Goal: Information Seeking & Learning: Learn about a topic

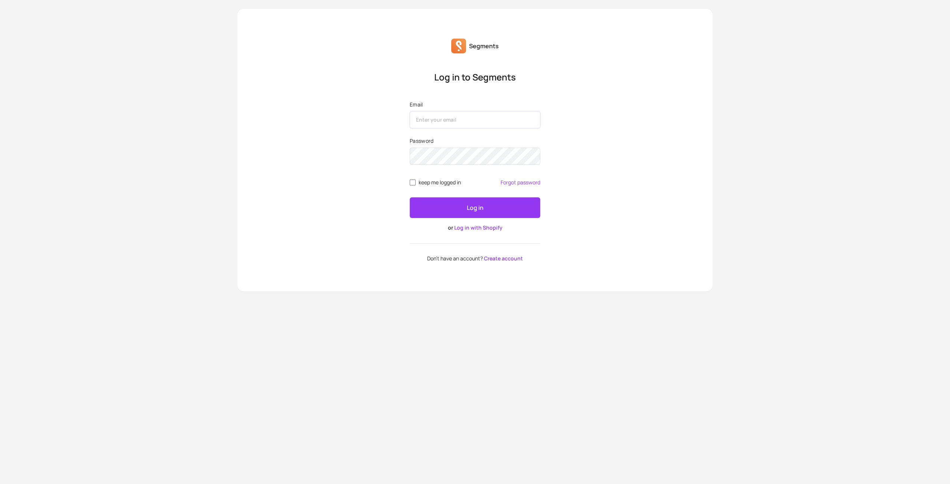
click at [463, 124] on input "Email" at bounding box center [475, 119] width 131 height 17
click at [443, 121] on input "Email" at bounding box center [473, 119] width 131 height 17
click at [437, 122] on input "Email" at bounding box center [473, 119] width 131 height 17
click at [486, 228] on link "Log in with Shopify" at bounding box center [478, 227] width 48 height 7
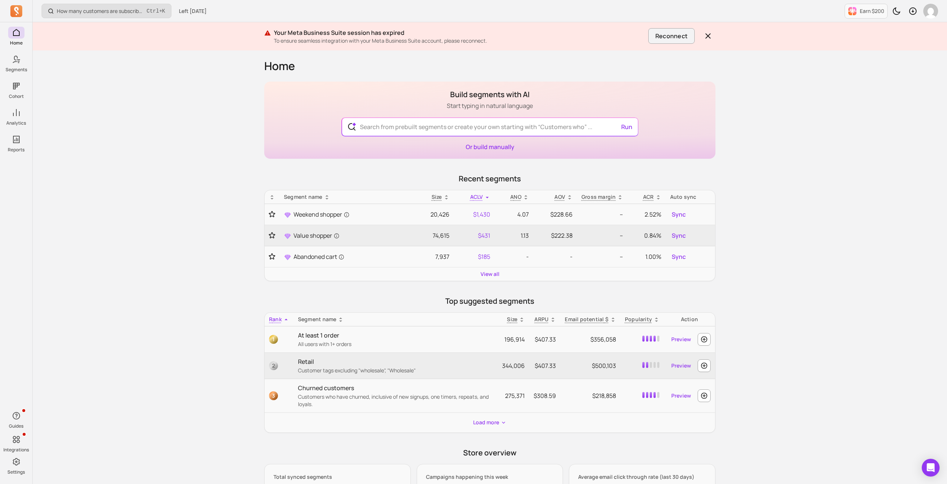
click at [165, 9] on button "How many customers are subscribed to my email list? Ctrl + K" at bounding box center [107, 11] width 130 height 14
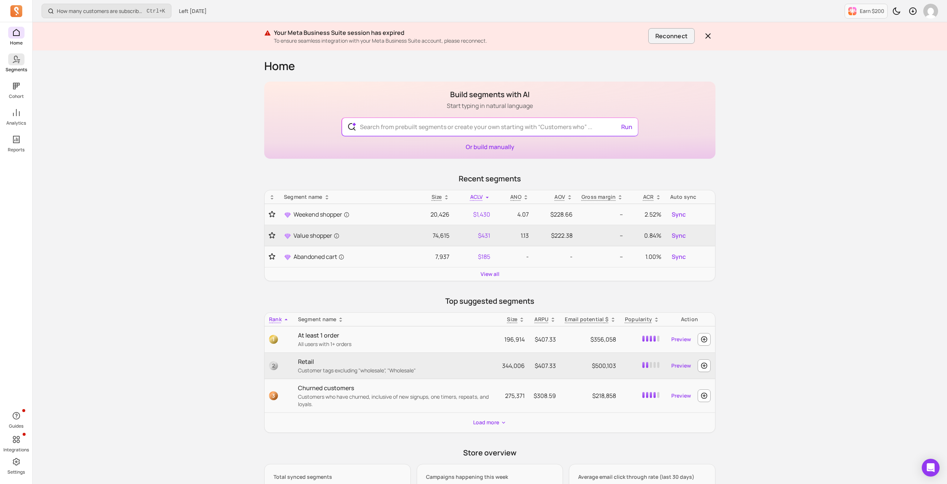
click at [22, 64] on span at bounding box center [16, 59] width 16 height 12
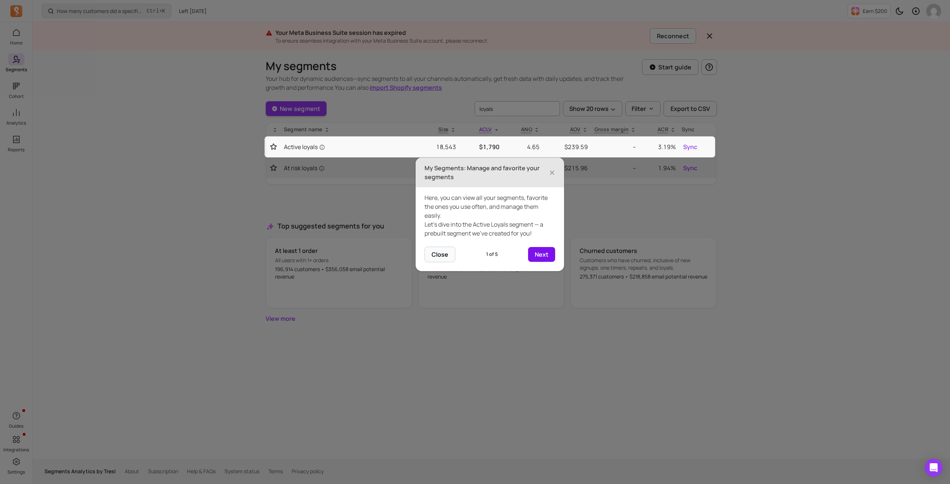
click at [546, 256] on button "Next" at bounding box center [541, 254] width 27 height 15
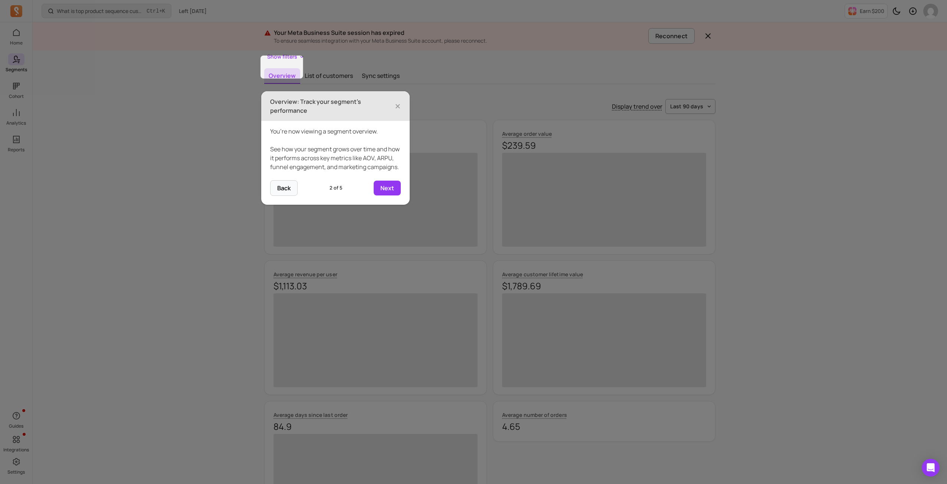
scroll to position [80, 0]
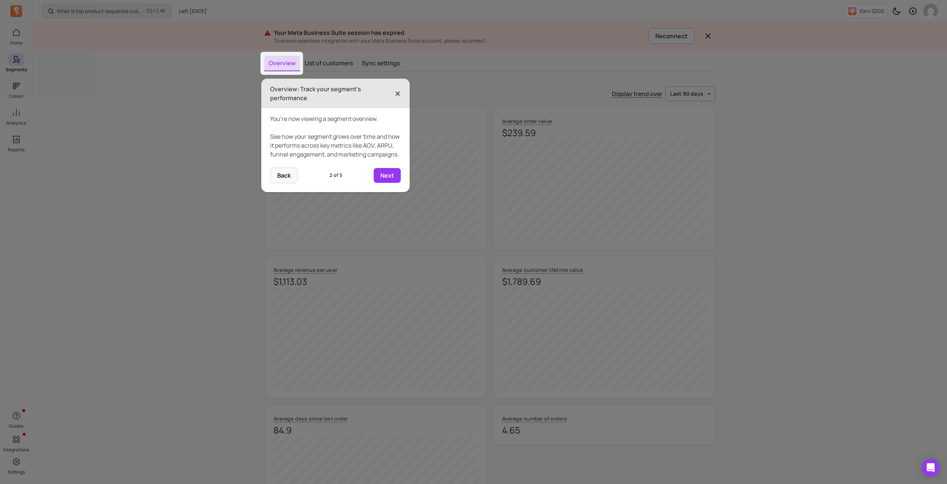
click at [398, 96] on span "×" at bounding box center [398, 93] width 6 height 16
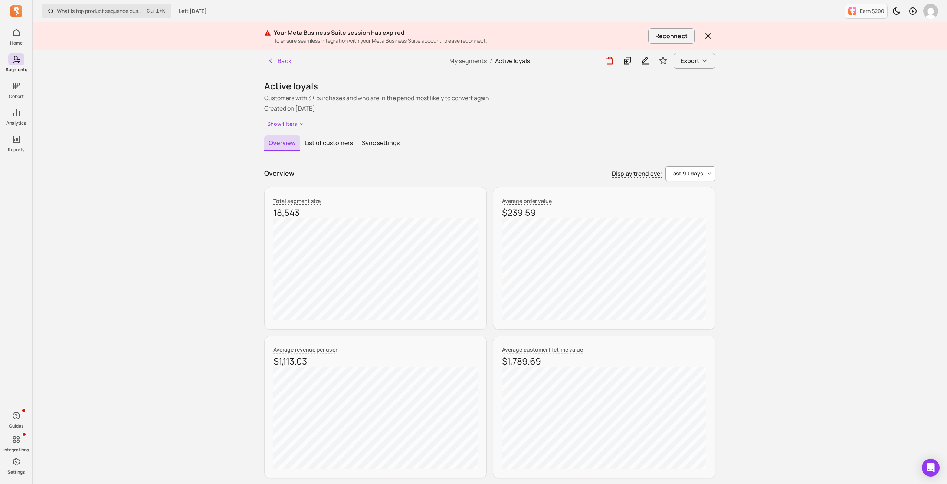
click at [706, 175] on button "last 90 days" at bounding box center [690, 173] width 50 height 15
drag, startPoint x: 697, startPoint y: 234, endPoint x: 697, endPoint y: 230, distance: 3.7
click at [697, 231] on span "last 365 days" at bounding box center [691, 230] width 33 height 7
click at [323, 142] on button "List of customers" at bounding box center [328, 143] width 57 height 16
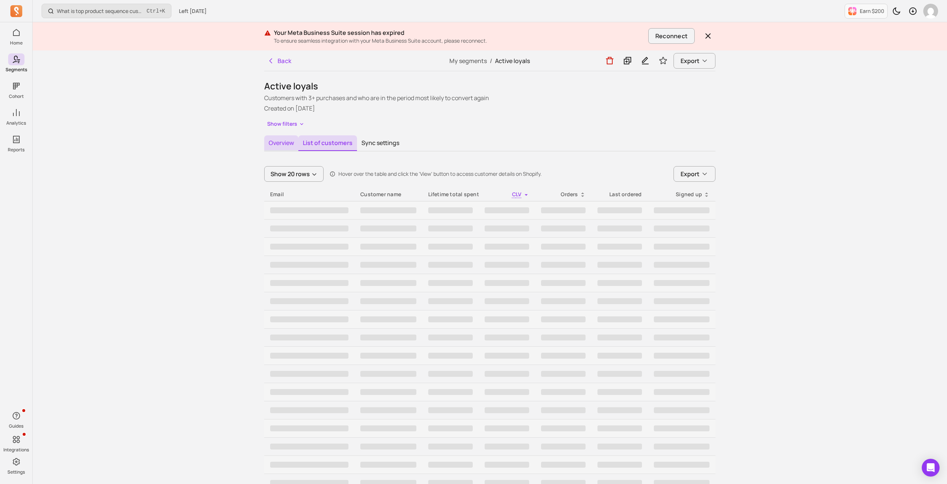
click at [291, 147] on button "Overview" at bounding box center [281, 143] width 34 height 16
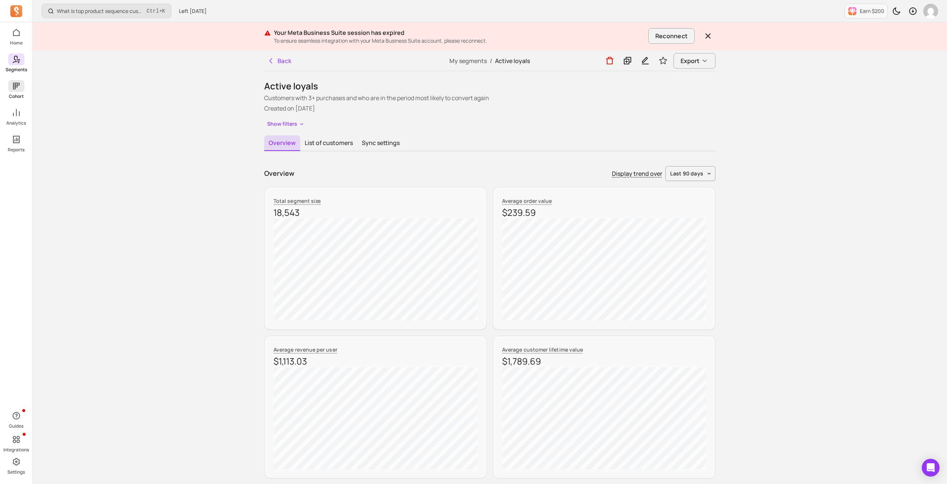
click at [13, 85] on icon at bounding box center [16, 86] width 9 height 9
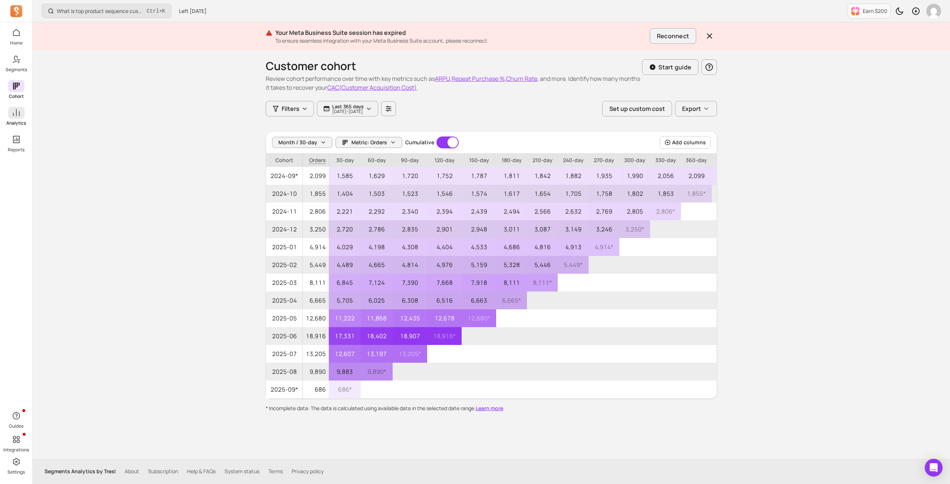
click at [21, 116] on span at bounding box center [16, 113] width 16 height 12
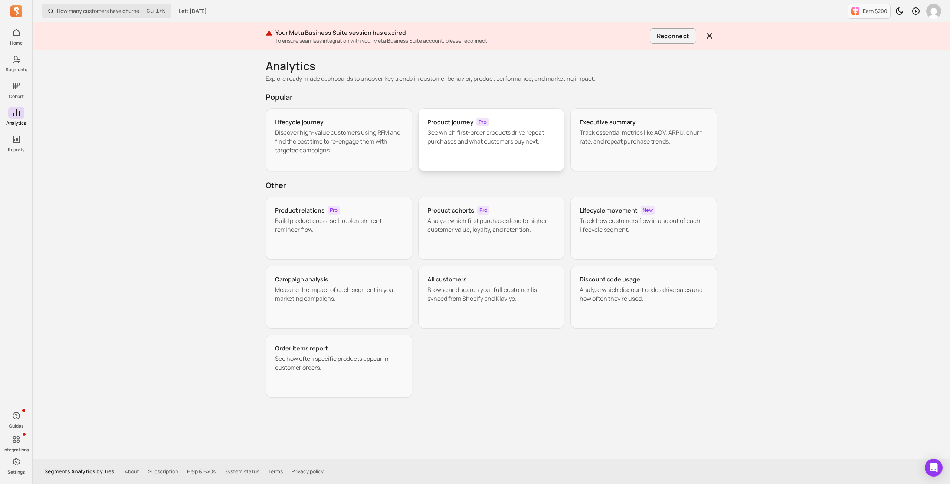
click at [467, 147] on div "Product journey Pro See which first-order products drive repeat purchases and w…" at bounding box center [491, 139] width 147 height 63
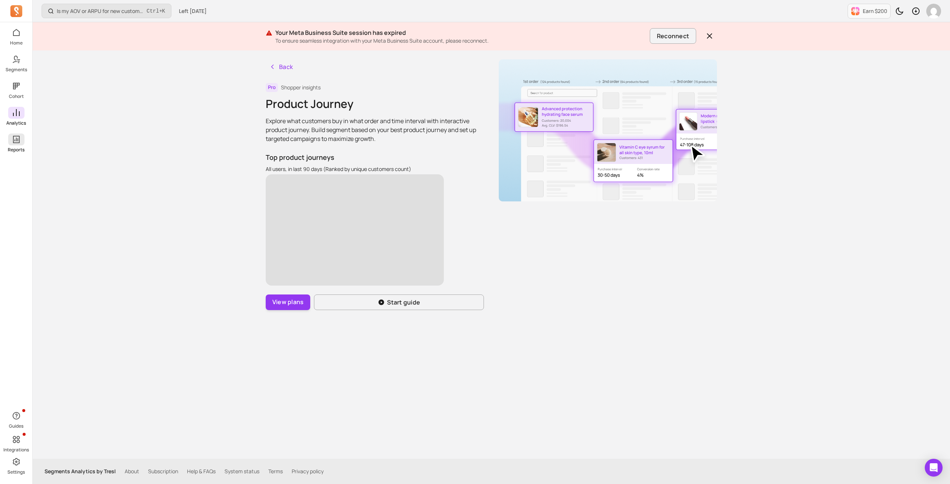
click at [22, 143] on span at bounding box center [16, 140] width 16 height 12
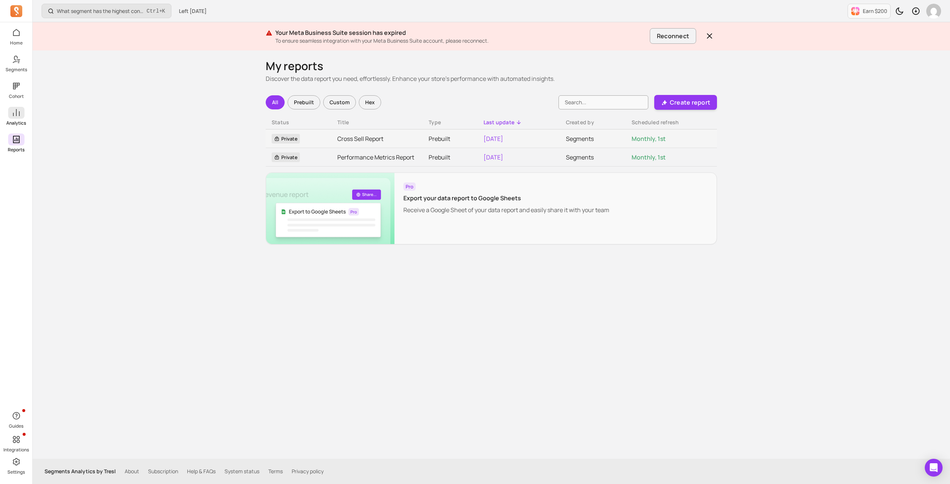
click at [17, 120] on p "Analytics" at bounding box center [16, 123] width 20 height 6
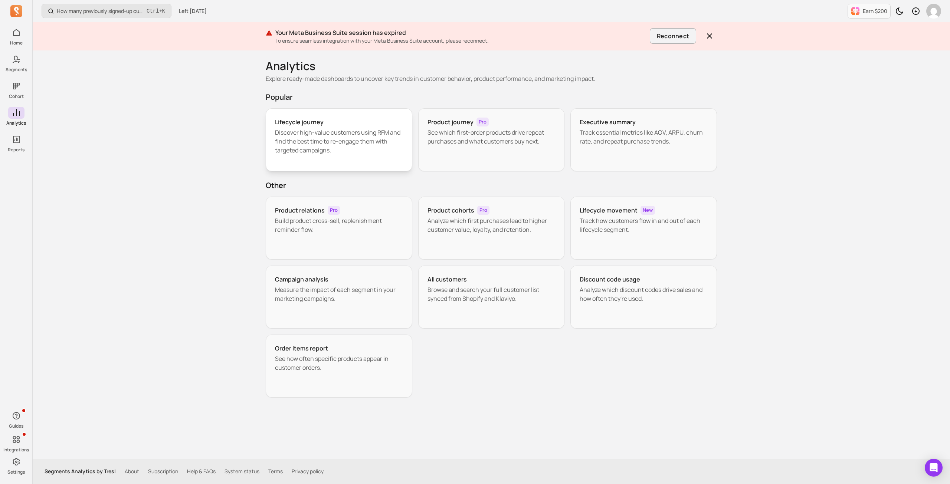
click at [346, 154] on p "Discover high-value customers using RFM and find the best time to re-engage the…" at bounding box center [339, 141] width 128 height 27
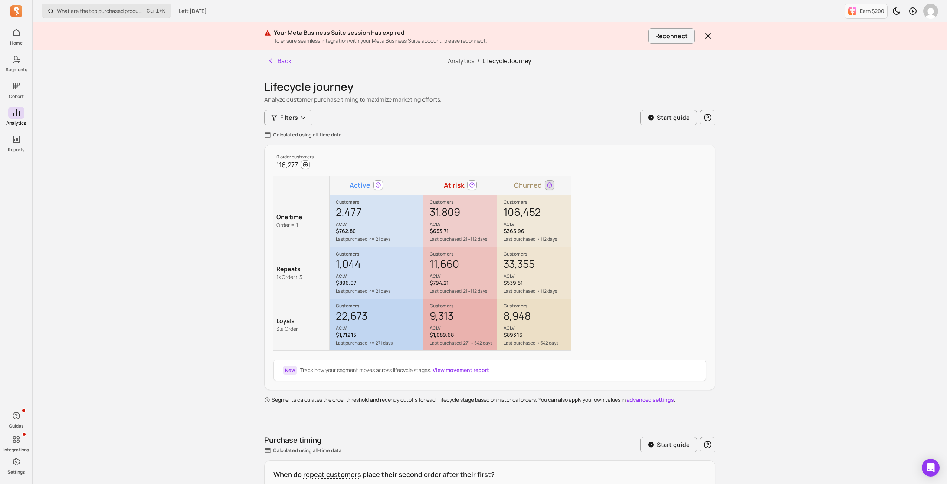
click at [549, 184] on icon at bounding box center [550, 185] width 6 height 6
